Goal: Transaction & Acquisition: Book appointment/travel/reservation

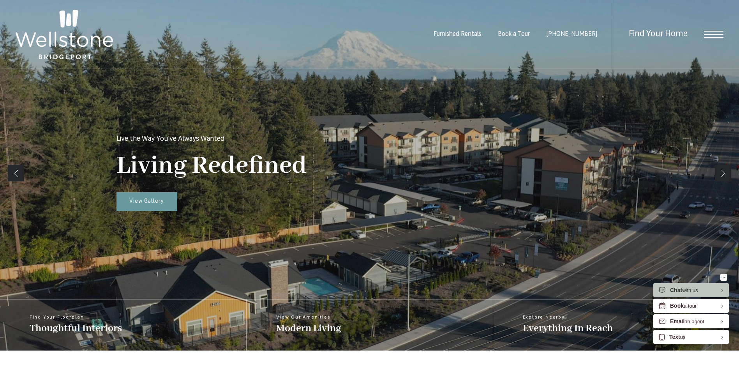
scroll to position [104, 0]
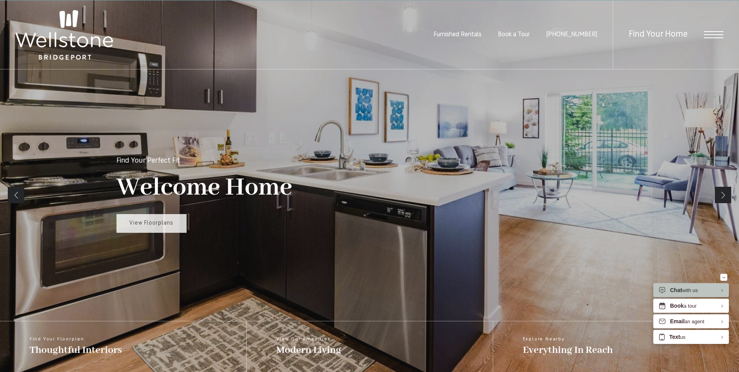
click at [156, 227] on link "View Floorplans" at bounding box center [152, 223] width 70 height 19
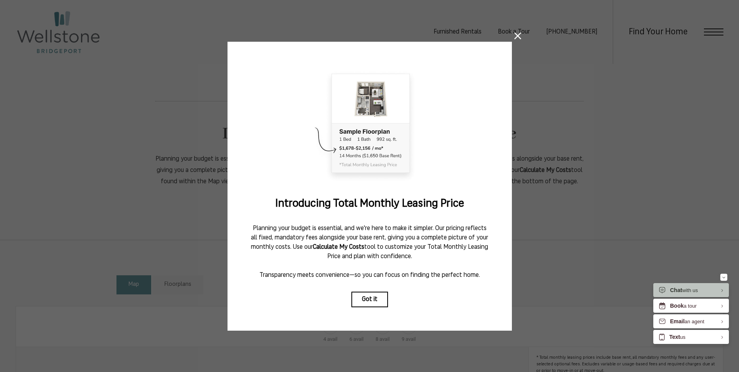
scroll to position [417, 0]
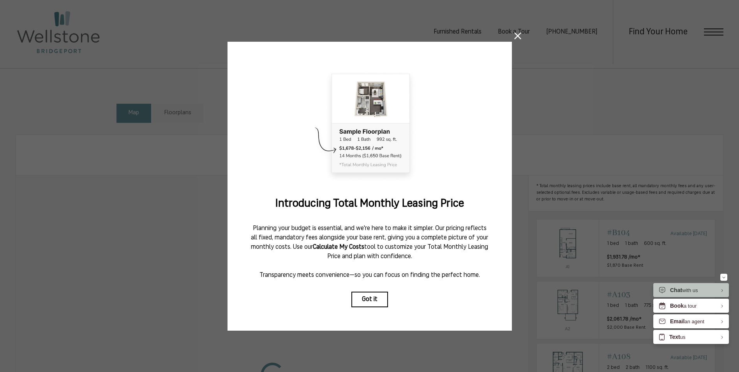
click at [520, 33] on icon at bounding box center [517, 35] width 7 height 7
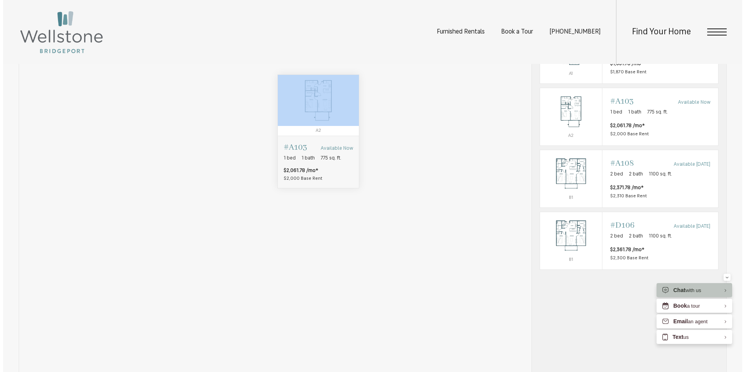
scroll to position [0, 0]
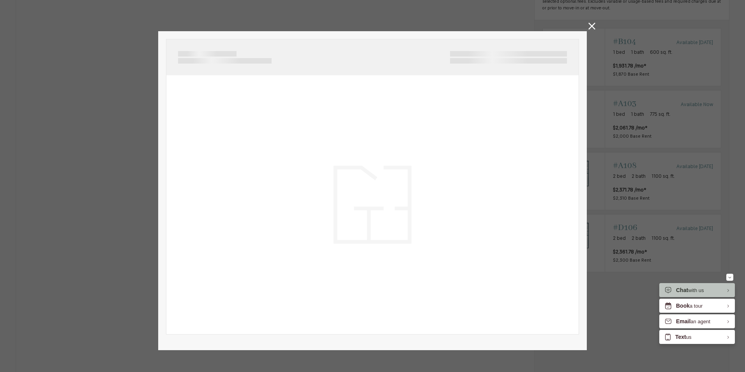
click at [267, 143] on div at bounding box center [372, 204] width 412 height 259
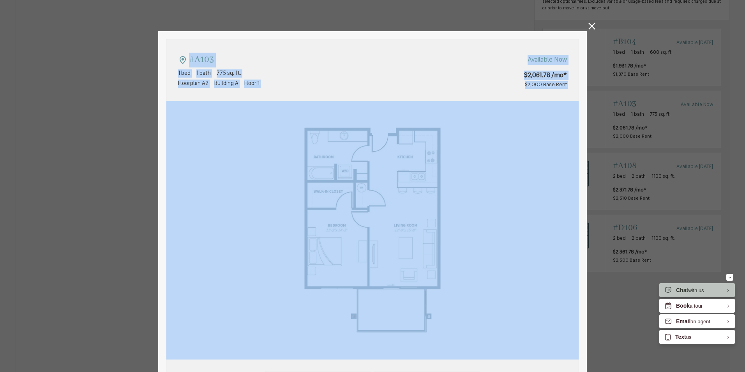
type input "**********"
click at [591, 25] on icon at bounding box center [592, 26] width 7 height 7
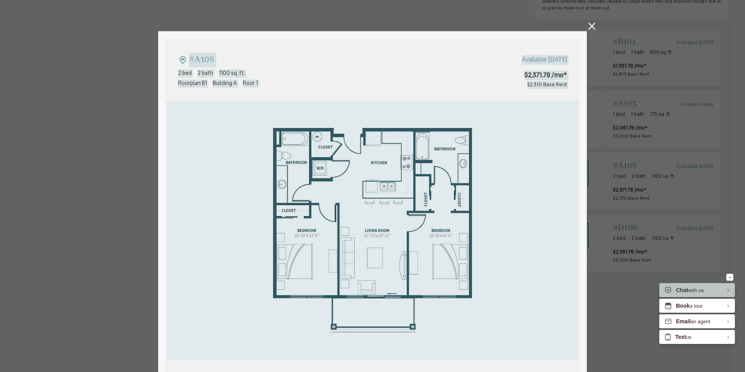
type input "**********"
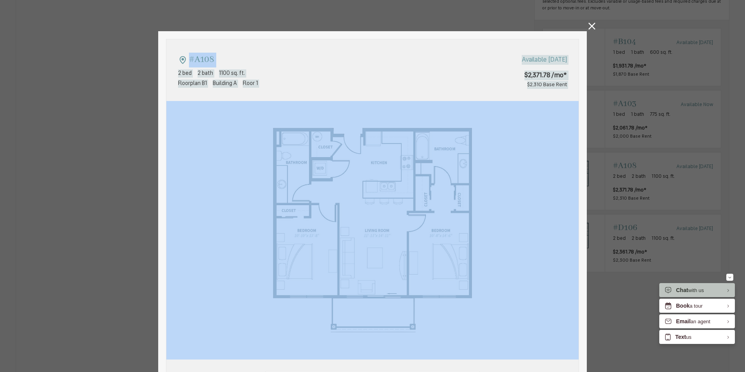
click at [589, 27] on icon at bounding box center [592, 26] width 7 height 7
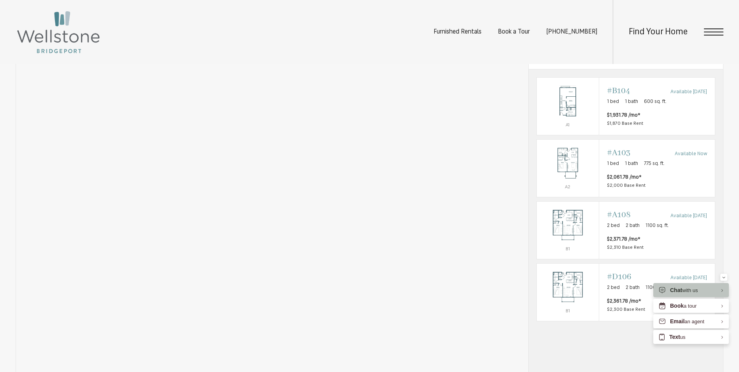
scroll to position [561, 0]
click at [571, 116] on img "View #B104" at bounding box center [568, 99] width 62 height 39
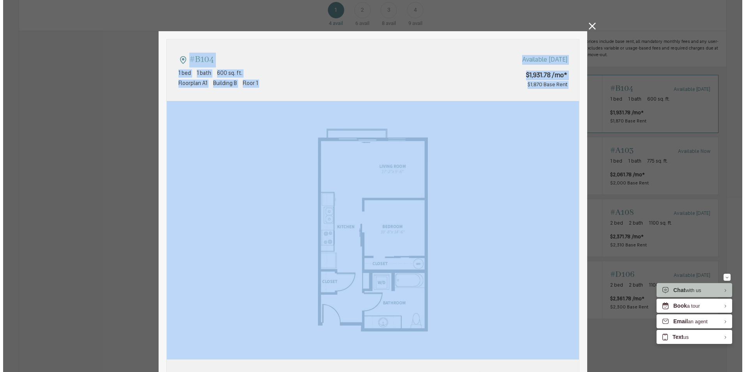
scroll to position [0, 0]
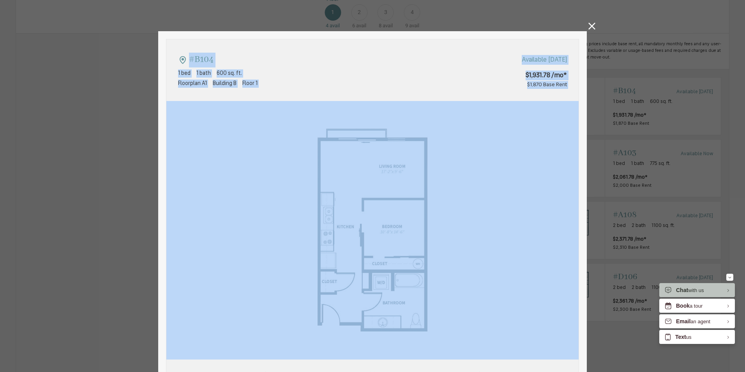
type input "**********"
click at [589, 28] on icon at bounding box center [592, 26] width 7 height 7
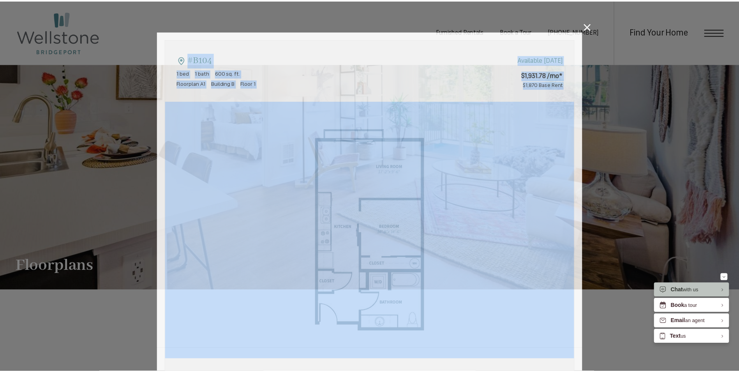
scroll to position [561, 0]
